Goal: Find specific page/section: Find specific page/section

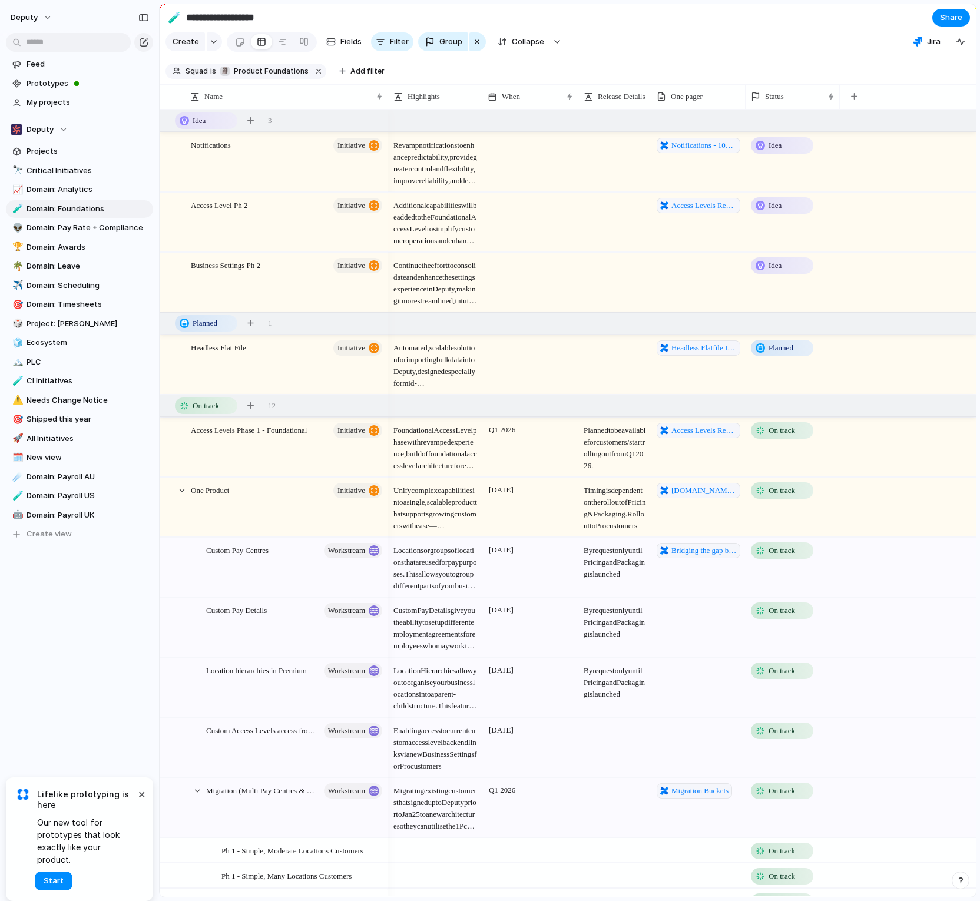
click at [452, 236] on span "Additional capabilities will be added to the Foundational Access Level to simpl…" at bounding box center [435, 220] width 93 height 54
click at [455, 235] on span "Additional capabilities will be added to the Foundational Access Level to simpl…" at bounding box center [435, 220] width 93 height 54
click at [54, 77] on link "Prototypes" at bounding box center [79, 84] width 147 height 18
